Goal: Information Seeking & Learning: Learn about a topic

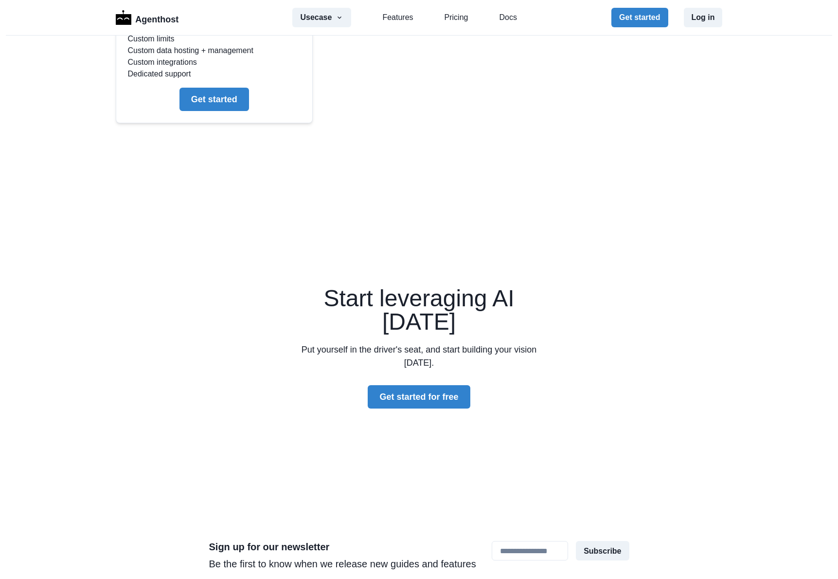
scroll to position [2119, 0]
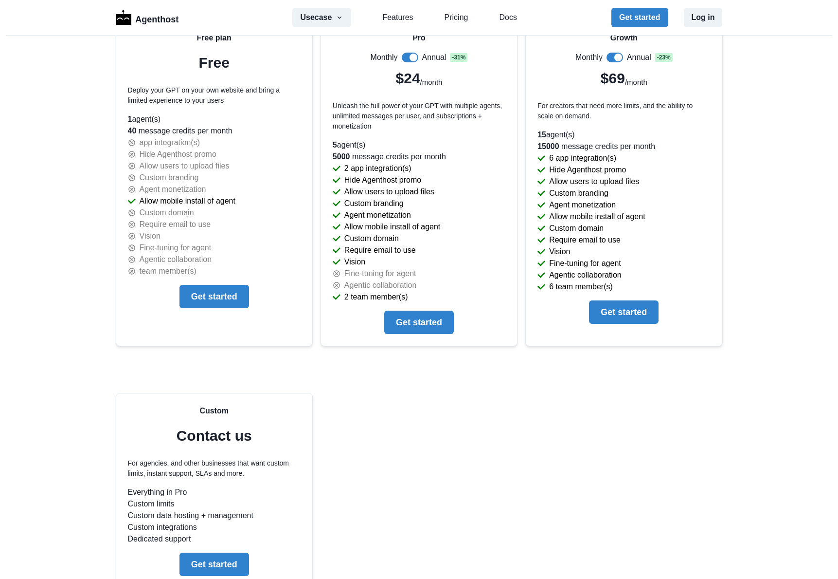
click at [410, 23] on div "Usecase AI SaaS Customer Support SMS Chatbot Sales Marketing Education Features…" at bounding box center [404, 17] width 224 height 19
click at [406, 19] on link "Features" at bounding box center [398, 18] width 31 height 12
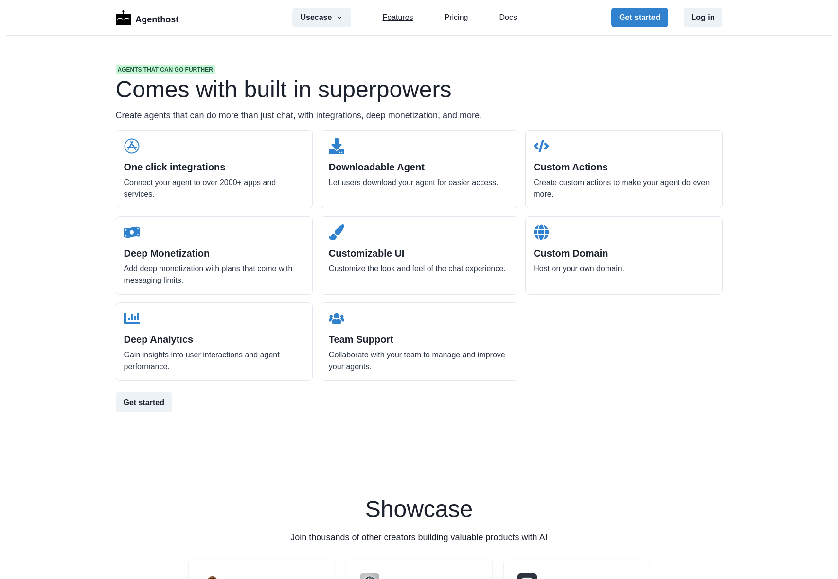
scroll to position [930, 0]
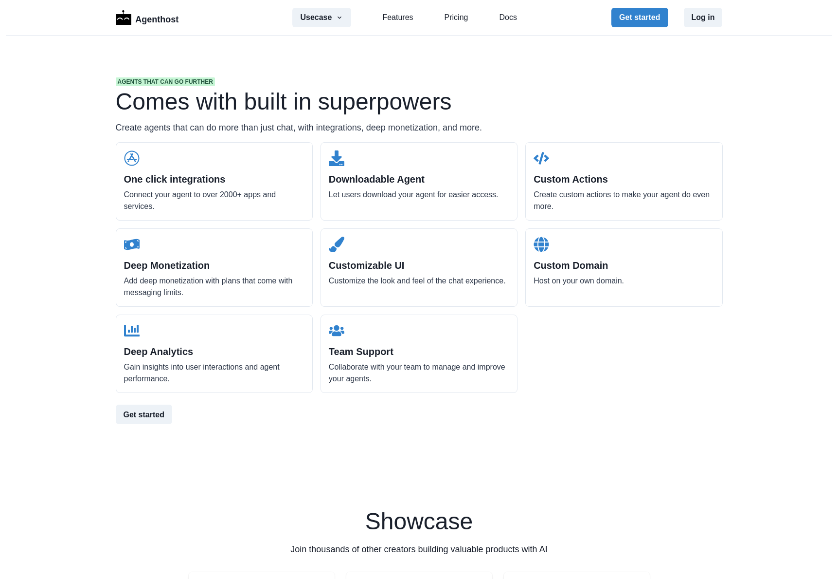
click at [415, 18] on div "Usecase AI SaaS Customer Support SMS Chatbot Sales Marketing Education Features…" at bounding box center [404, 17] width 224 height 19
click at [400, 19] on link "Features" at bounding box center [398, 18] width 31 height 12
click at [317, 12] on button "Usecase" at bounding box center [321, 17] width 59 height 19
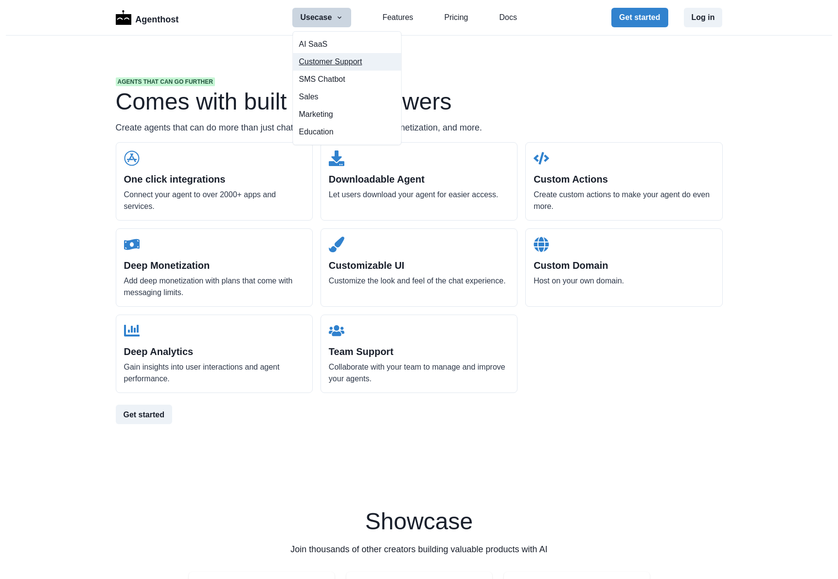
click at [353, 66] on button "Customer Support" at bounding box center [347, 62] width 108 height 18
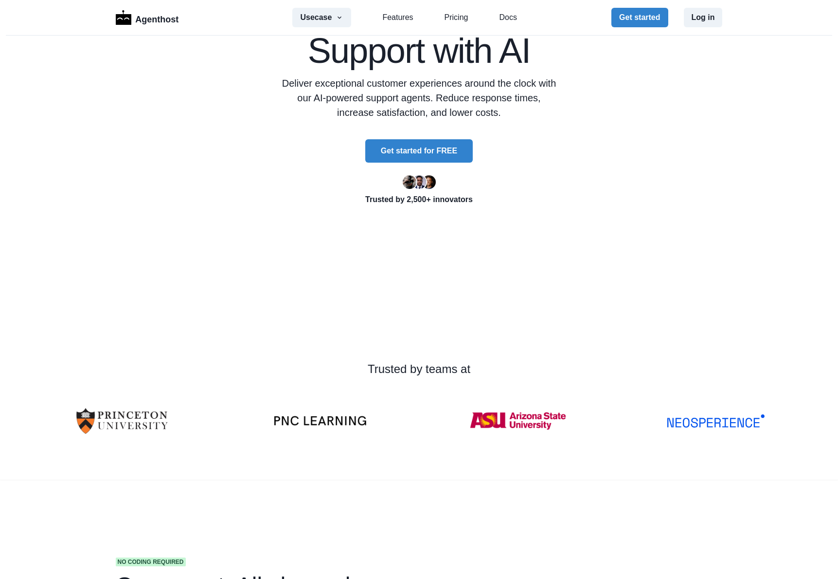
scroll to position [109, 0]
click at [332, 17] on button "Usecase" at bounding box center [321, 17] width 59 height 19
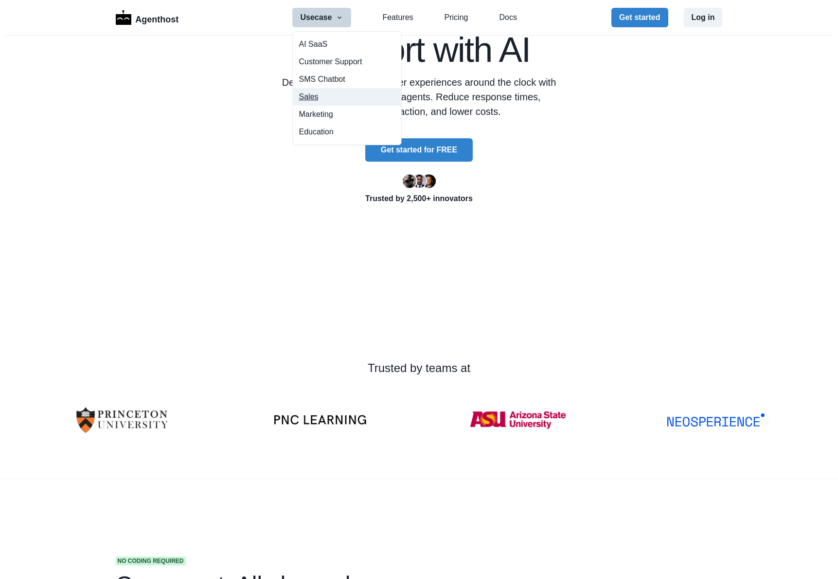
click at [341, 97] on button "Sales" at bounding box center [347, 97] width 108 height 18
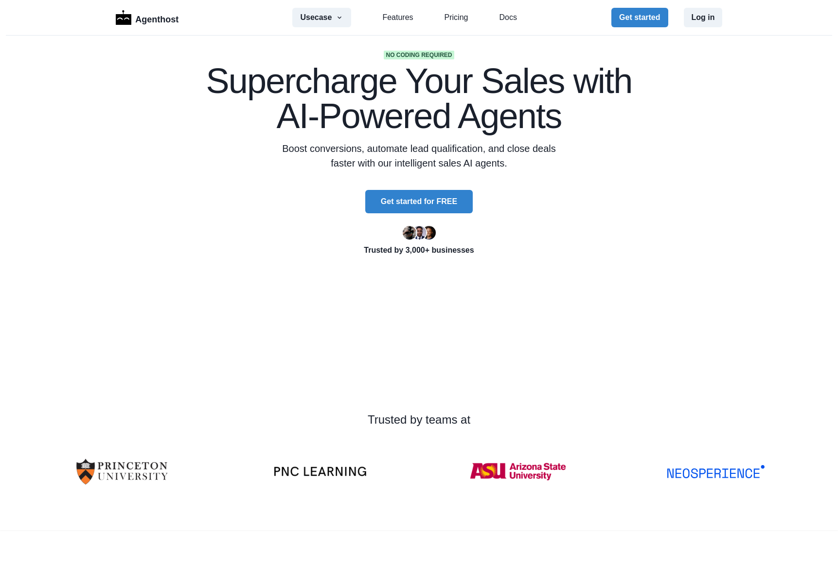
scroll to position [47, 0]
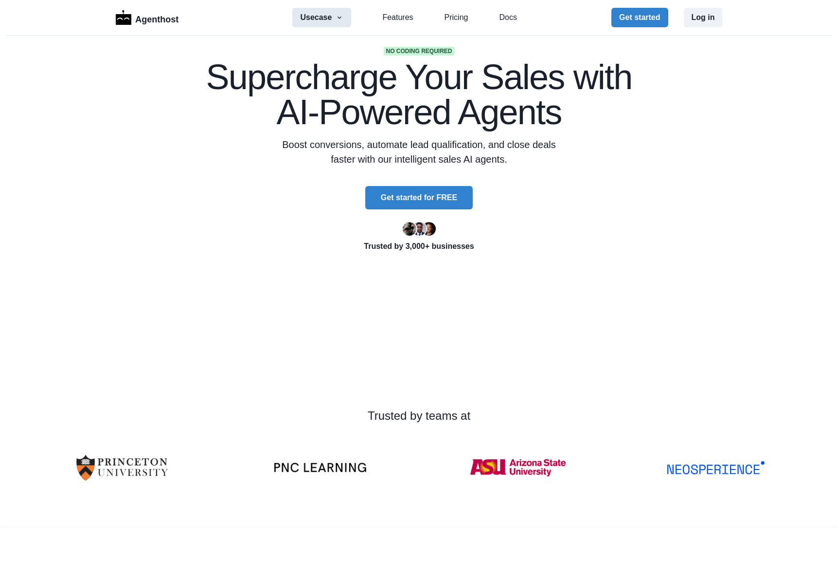
click at [341, 20] on icon "button" at bounding box center [340, 18] width 8 height 8
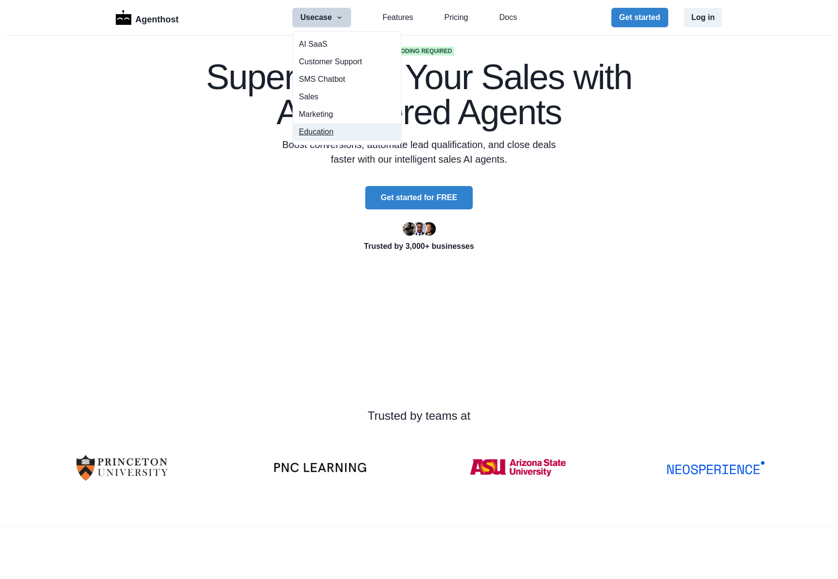
click at [333, 135] on button "Education" at bounding box center [347, 132] width 108 height 18
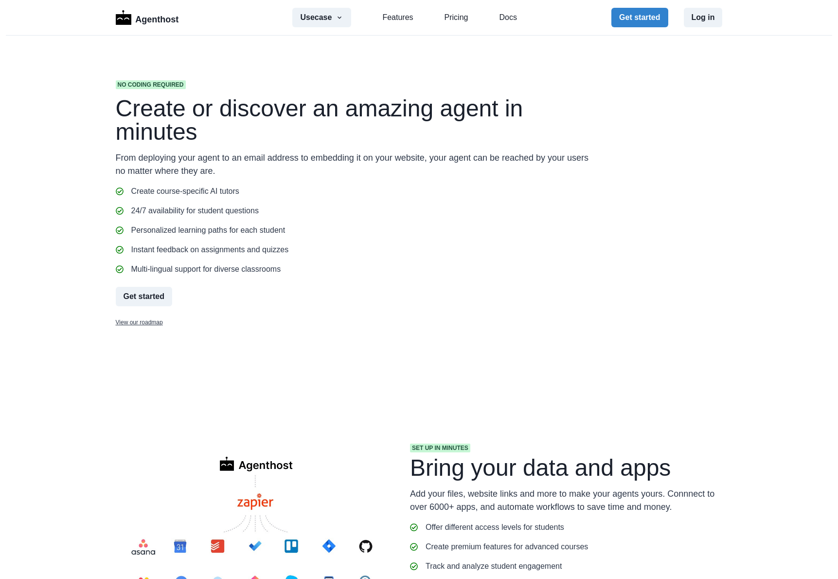
scroll to position [571, 0]
